Goal: Find specific page/section: Find specific page/section

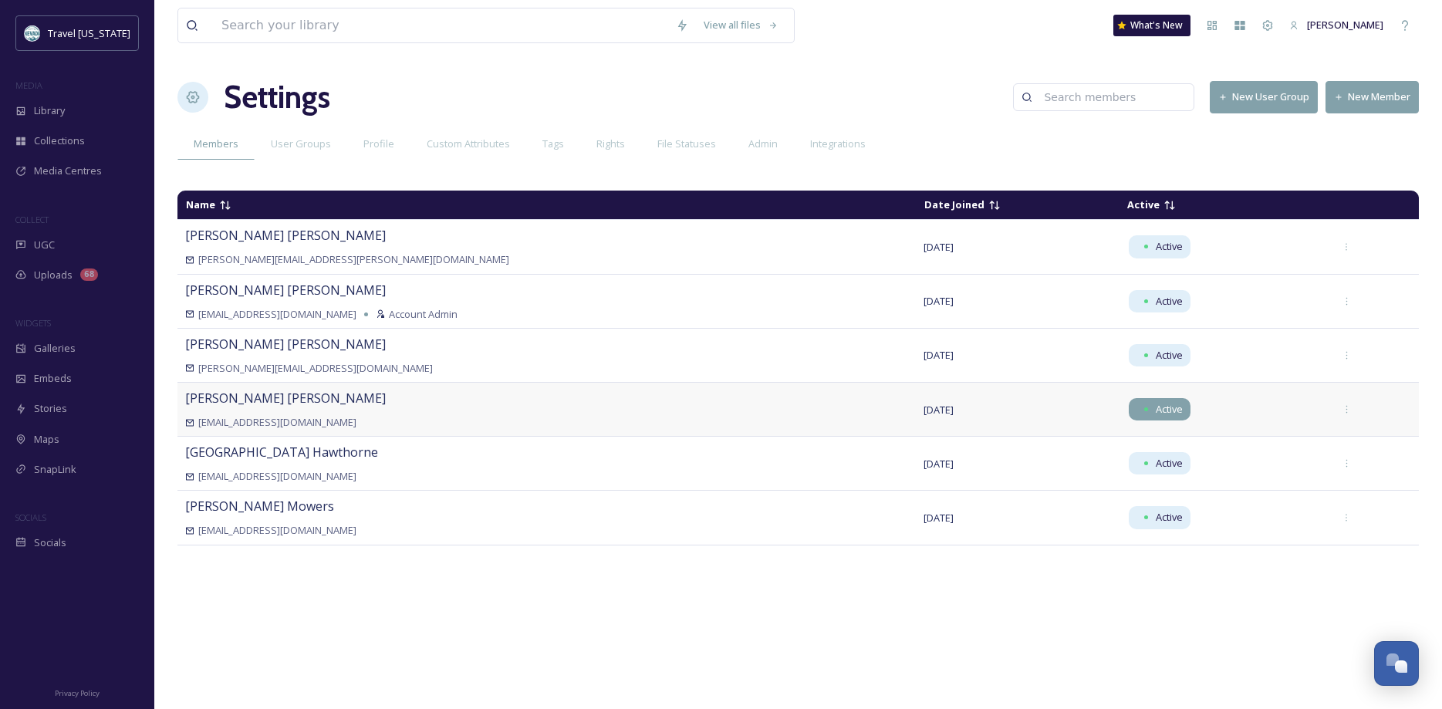
click at [1156, 410] on span "Active" at bounding box center [1169, 409] width 27 height 15
click at [261, 411] on div "[PERSON_NAME] [EMAIL_ADDRESS][DOMAIN_NAME]" at bounding box center [546, 409] width 723 height 41
click at [266, 429] on span "[EMAIL_ADDRESS][DOMAIN_NAME]" at bounding box center [277, 422] width 158 height 15
click at [212, 400] on span "[PERSON_NAME]" at bounding box center [285, 398] width 201 height 17
click at [197, 417] on div "[EMAIL_ADDRESS][DOMAIN_NAME]" at bounding box center [546, 422] width 723 height 15
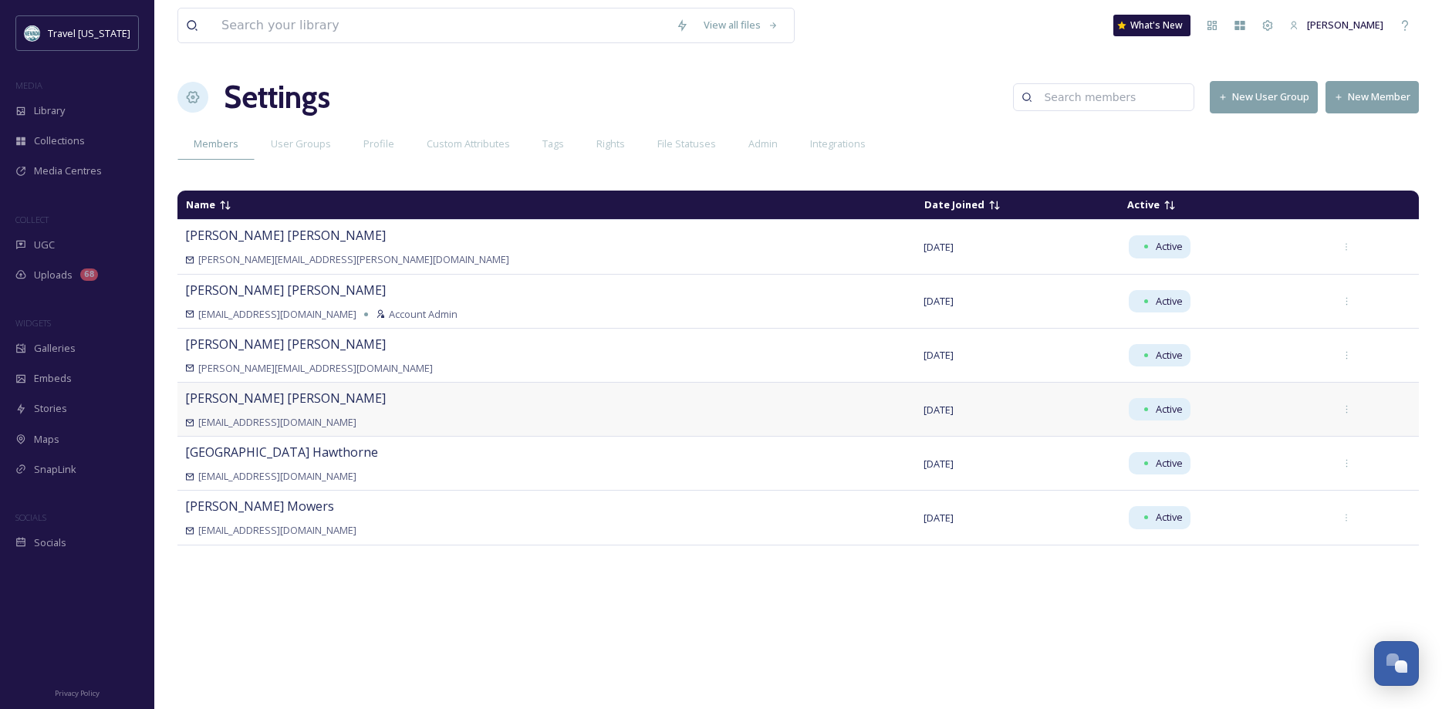
click at [228, 425] on span "[EMAIL_ADDRESS][DOMAIN_NAME]" at bounding box center [277, 422] width 158 height 15
click at [1129, 401] on div "Active" at bounding box center [1160, 409] width 62 height 22
click at [1156, 413] on span "Active" at bounding box center [1169, 409] width 27 height 15
click at [1156, 403] on span "Active" at bounding box center [1169, 409] width 27 height 15
click at [819, 147] on span "Integrations" at bounding box center [838, 144] width 56 height 15
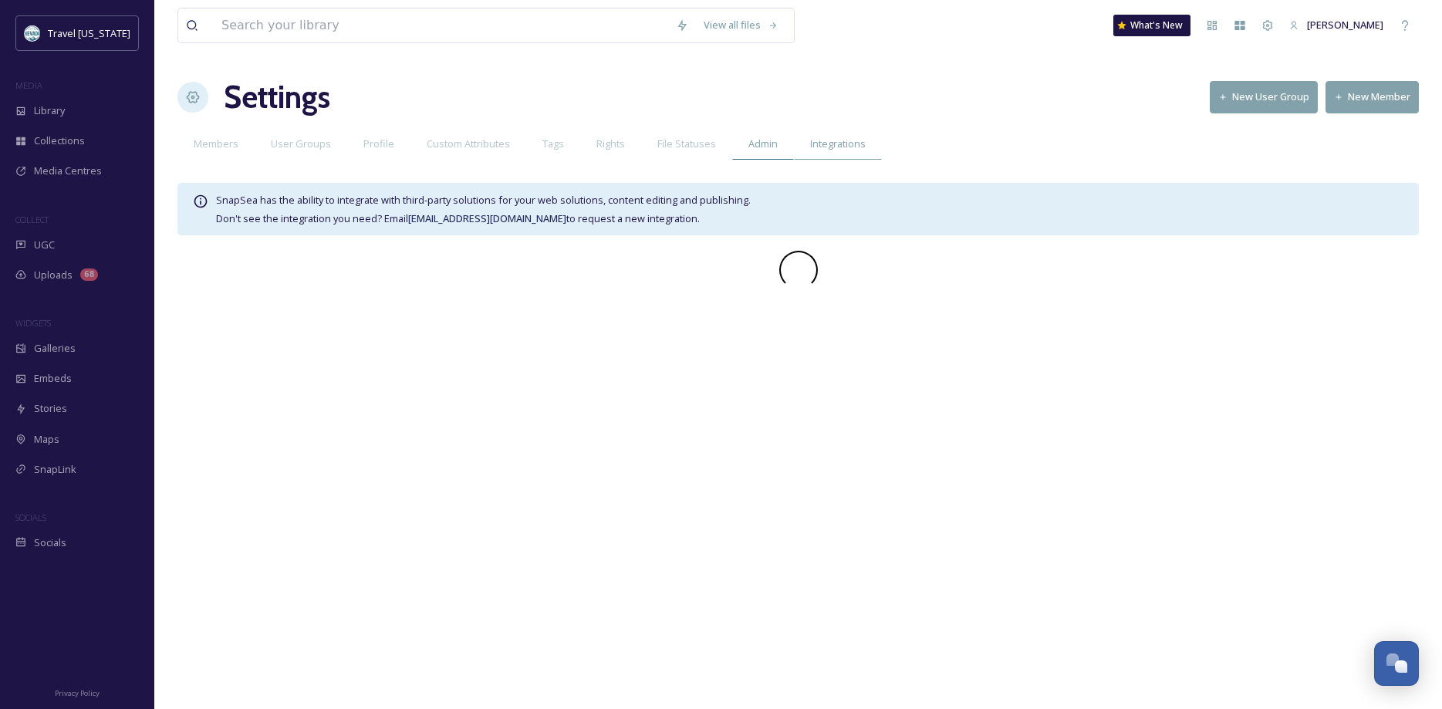
click at [749, 147] on span "Admin" at bounding box center [762, 144] width 29 height 15
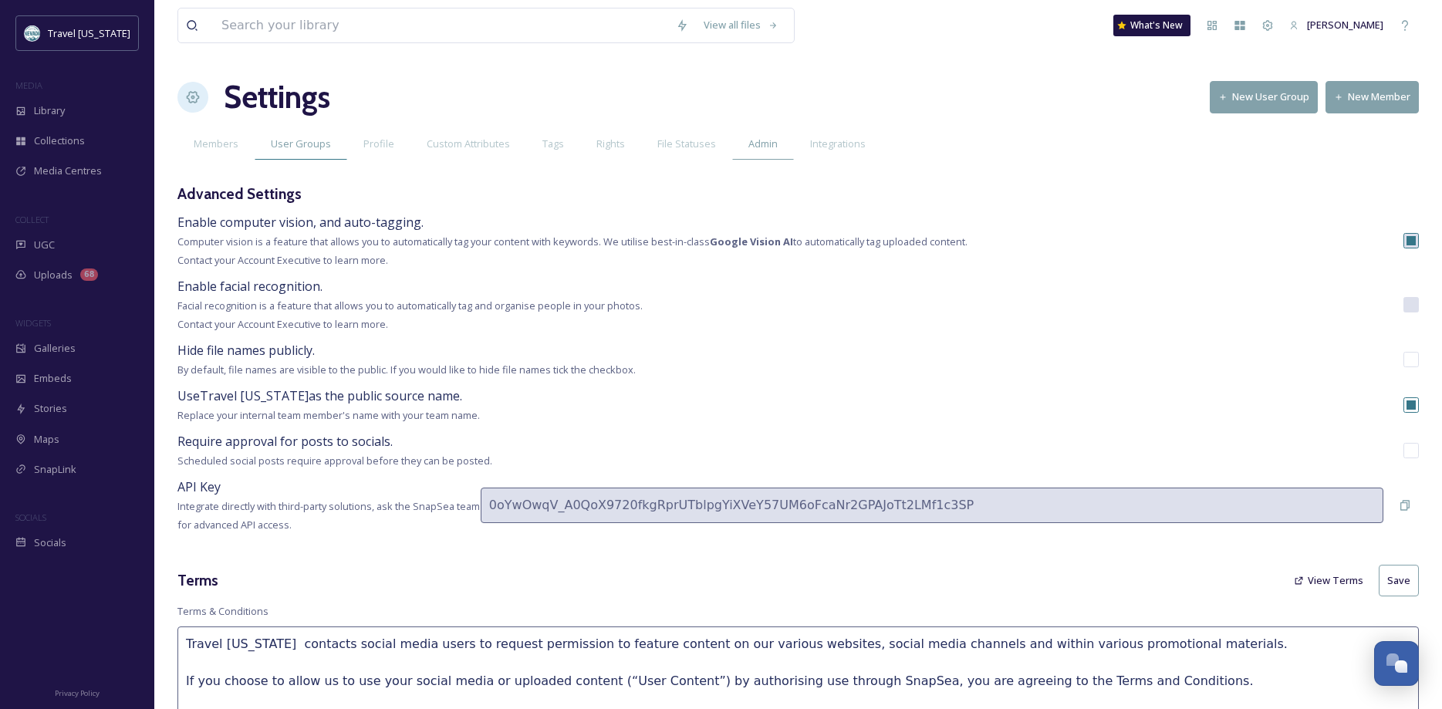
click at [309, 150] on span "User Groups" at bounding box center [301, 144] width 60 height 15
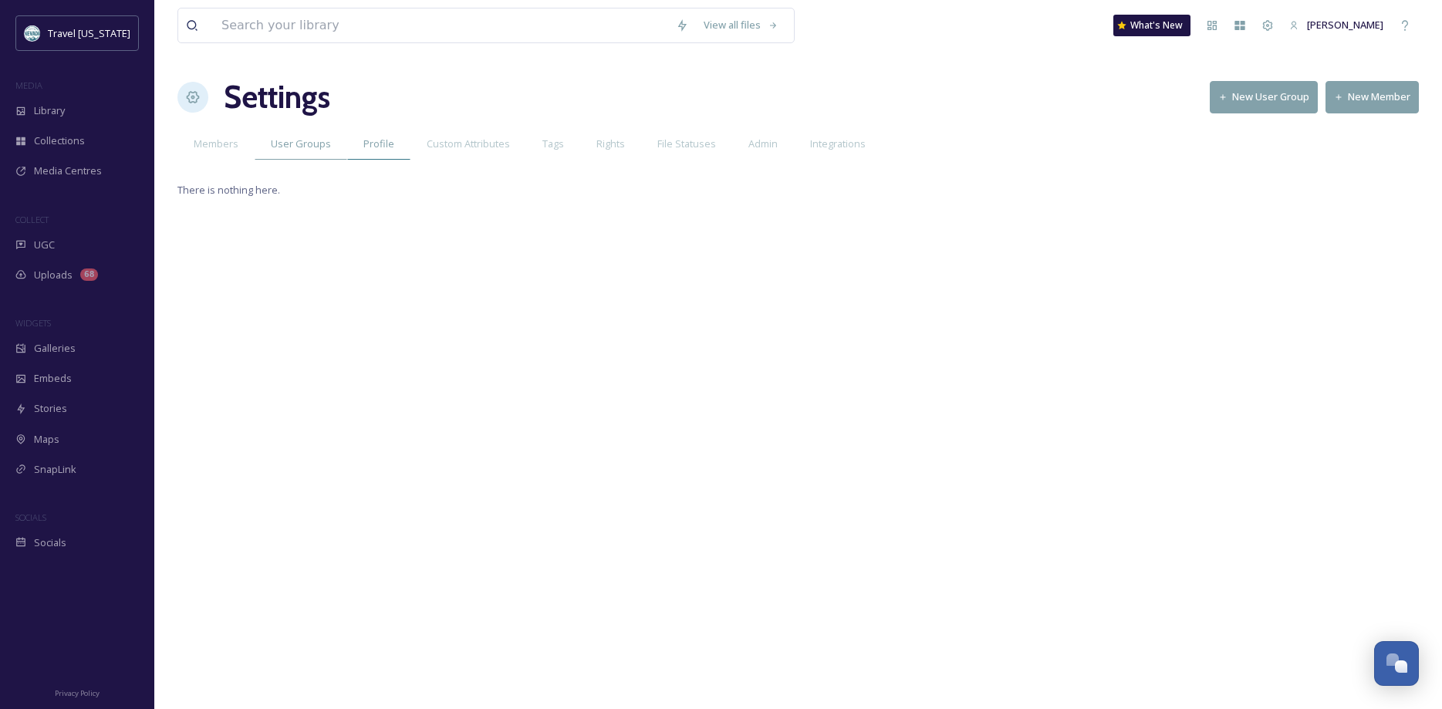
click at [382, 142] on span "Profile" at bounding box center [378, 144] width 31 height 15
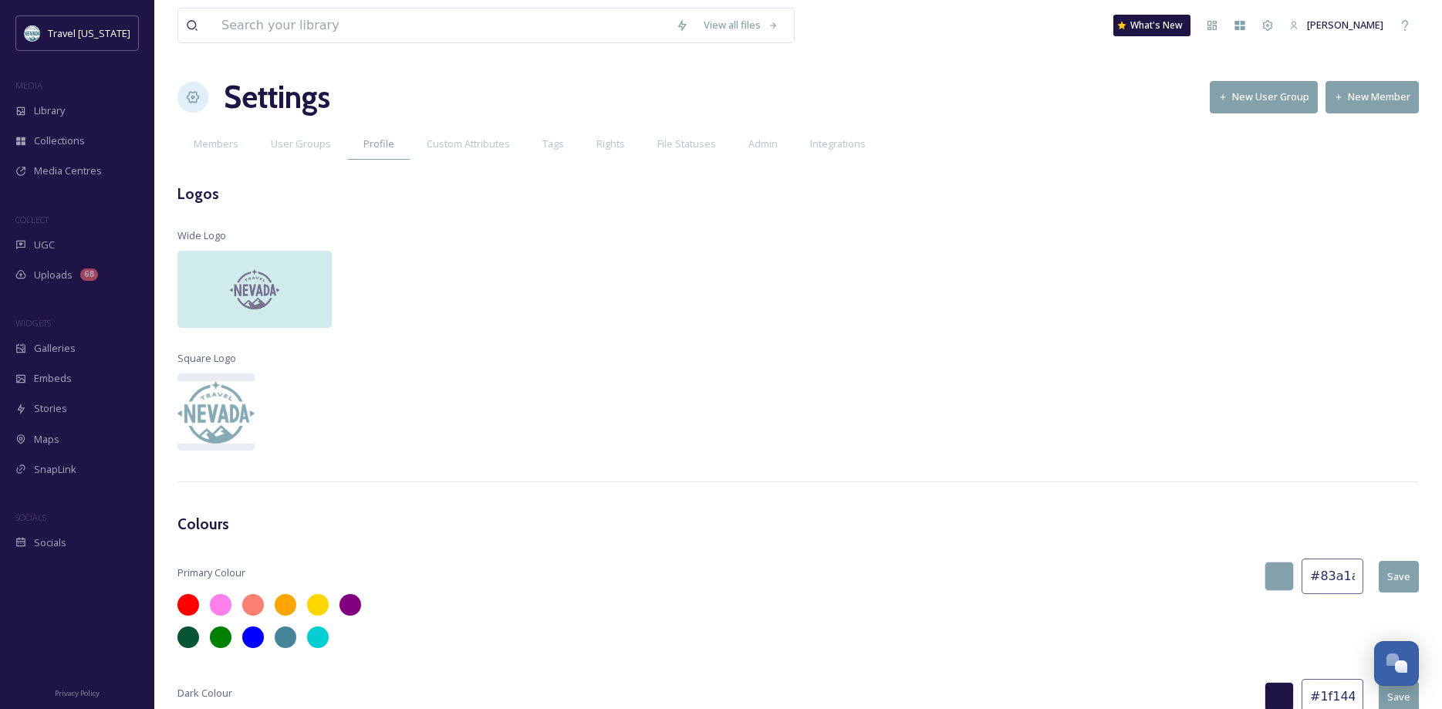
click at [473, 140] on span "Custom Attributes" at bounding box center [468, 144] width 83 height 15
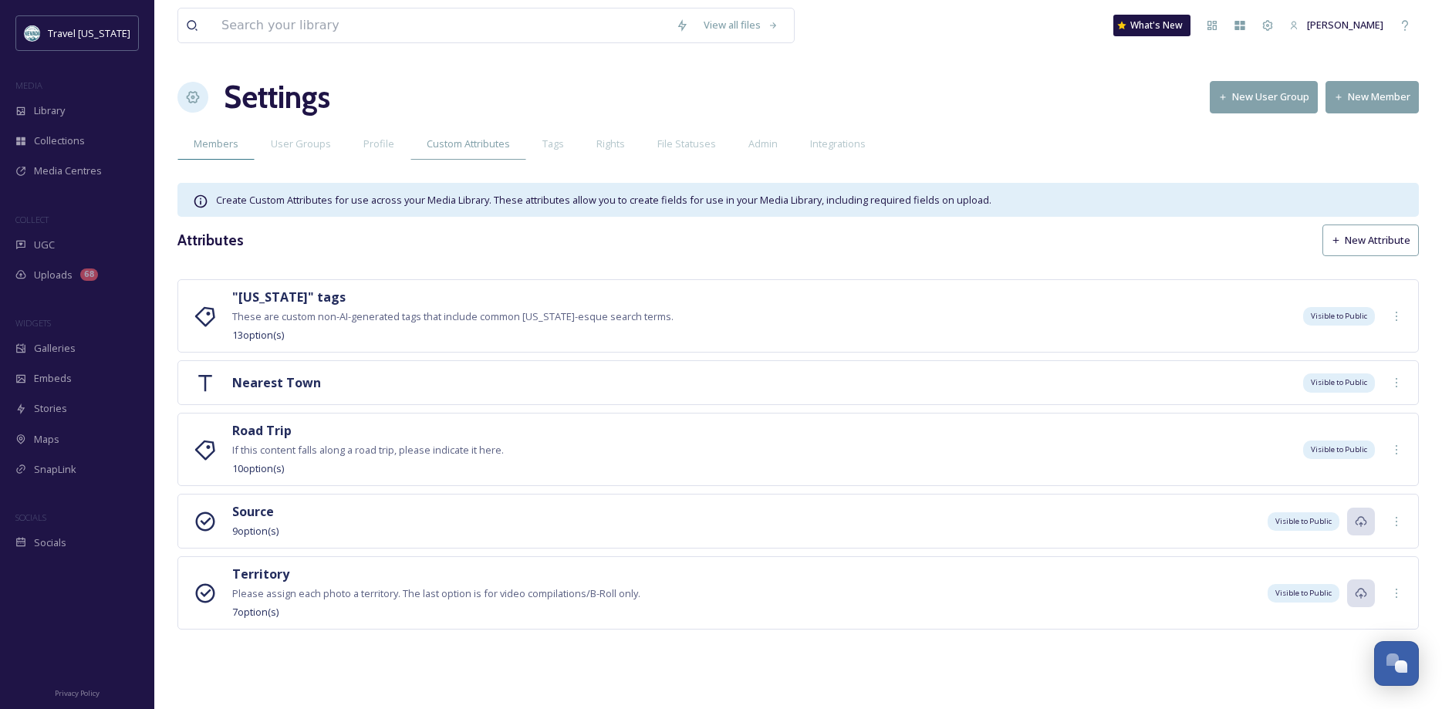
click at [228, 144] on span "Members" at bounding box center [216, 144] width 45 height 15
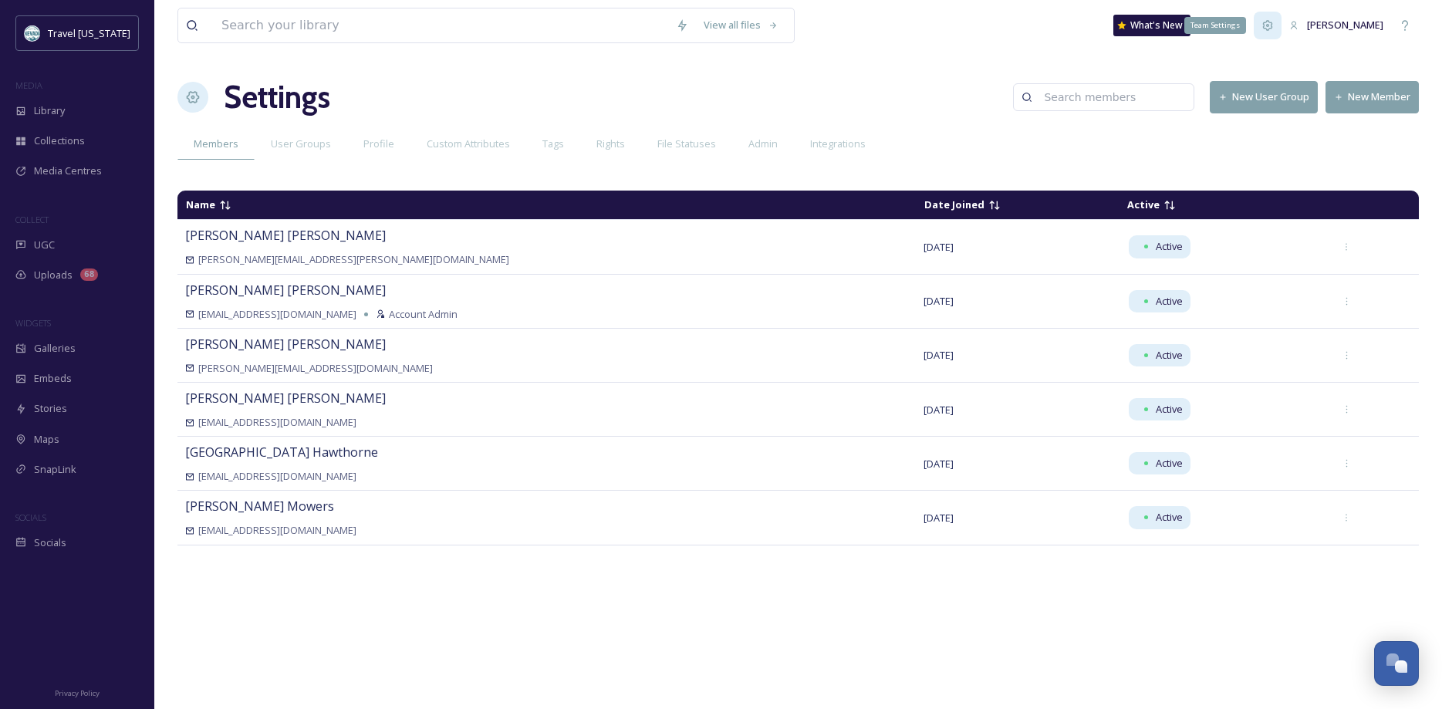
click at [1274, 30] on icon at bounding box center [1268, 25] width 12 height 12
click at [1274, 25] on icon at bounding box center [1268, 25] width 12 height 12
click at [1344, 23] on span "[PERSON_NAME]" at bounding box center [1345, 25] width 76 height 14
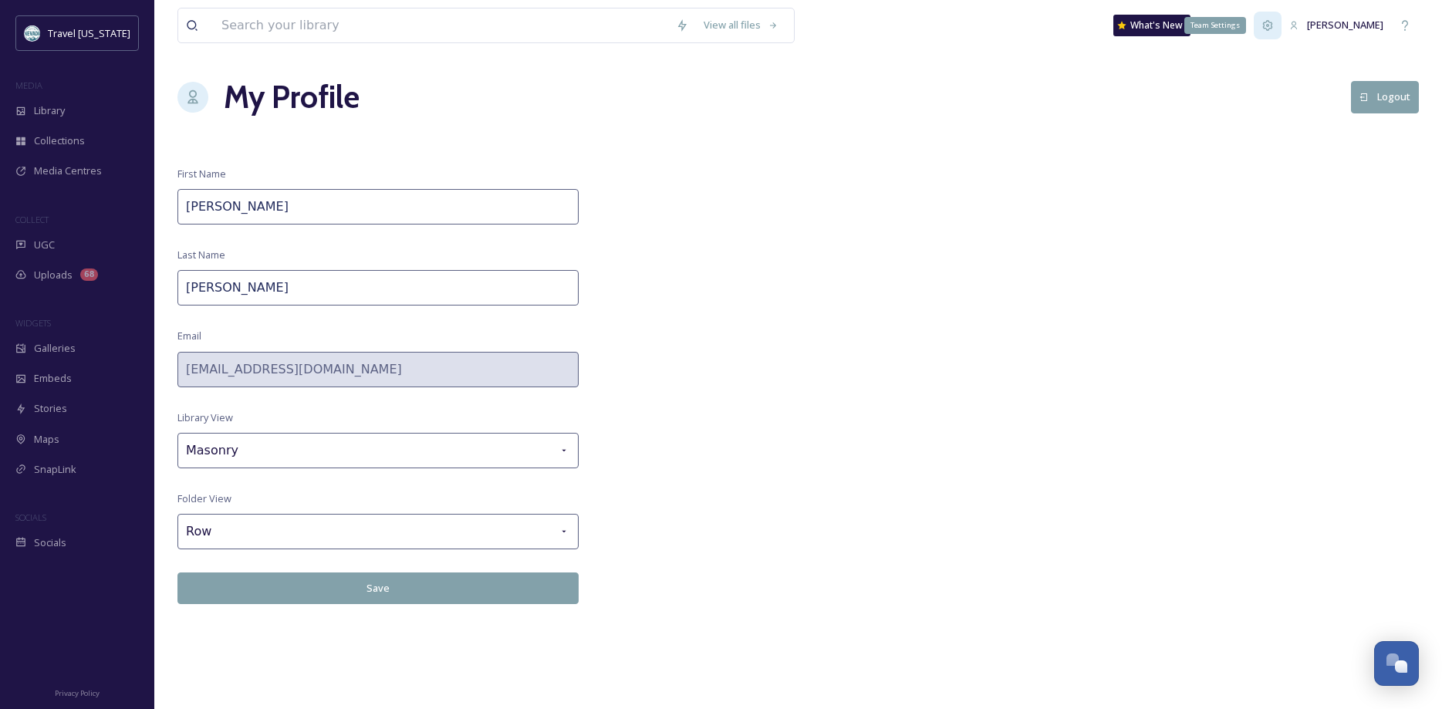
click at [1273, 22] on icon at bounding box center [1268, 25] width 10 height 10
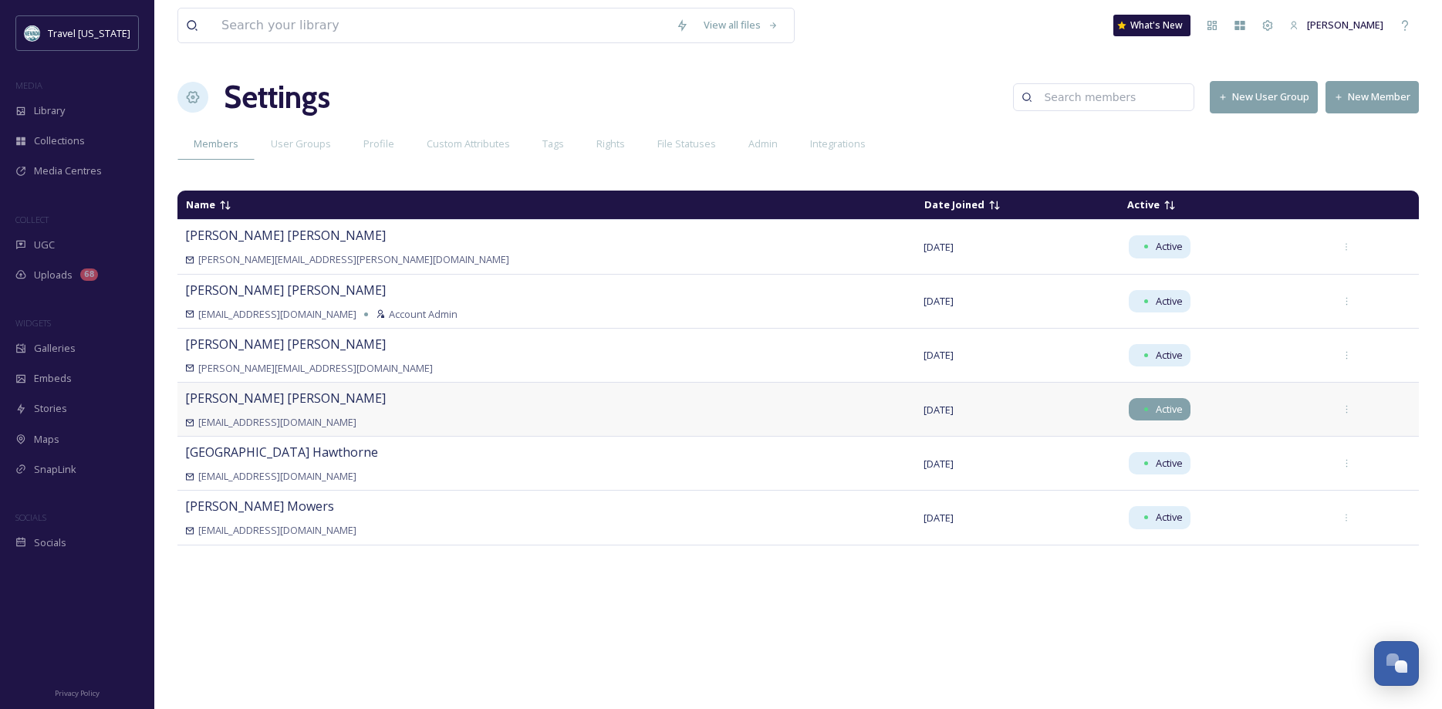
click at [1156, 412] on span "Active" at bounding box center [1169, 409] width 27 height 15
click at [1333, 413] on div at bounding box center [1346, 410] width 28 height 28
click at [1288, 471] on span "Set as Account Admin" at bounding box center [1280, 473] width 97 height 15
click at [1333, 525] on div at bounding box center [1346, 518] width 28 height 28
click at [879, 621] on div "Name Date Joined Active [PERSON_NAME] [PERSON_NAME][EMAIL_ADDRESS][PERSON_NAME]…" at bounding box center [797, 441] width 1241 height 516
